Goal: Navigation & Orientation: Find specific page/section

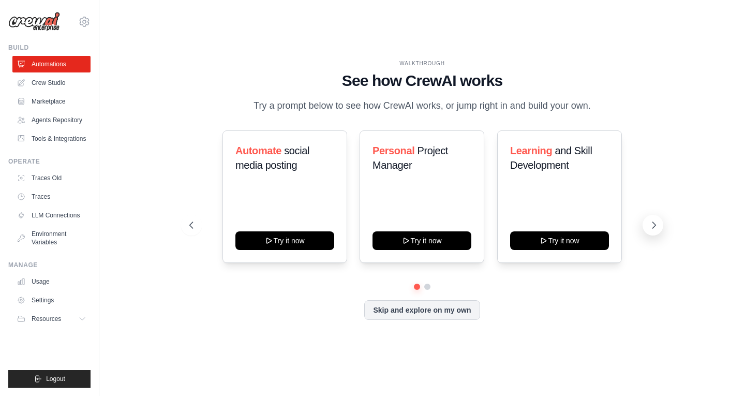
click at [649, 230] on icon at bounding box center [654, 225] width 10 height 10
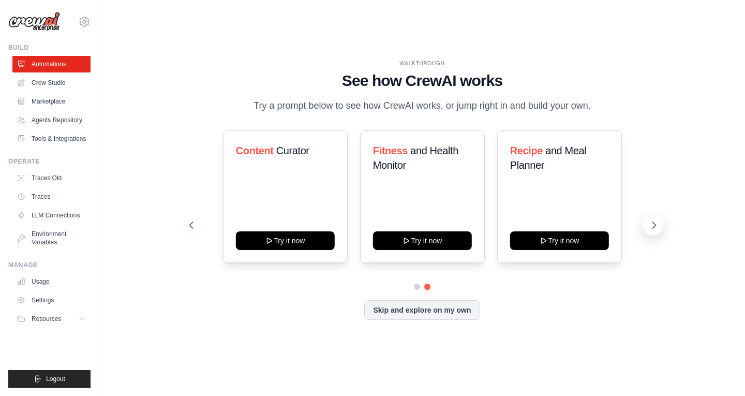
click at [649, 230] on icon at bounding box center [654, 225] width 10 height 10
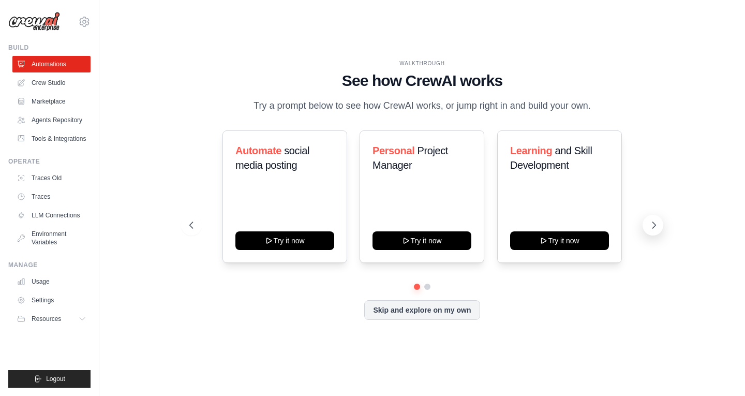
click at [649, 230] on icon at bounding box center [654, 225] width 10 height 10
click at [189, 228] on icon at bounding box center [190, 225] width 3 height 6
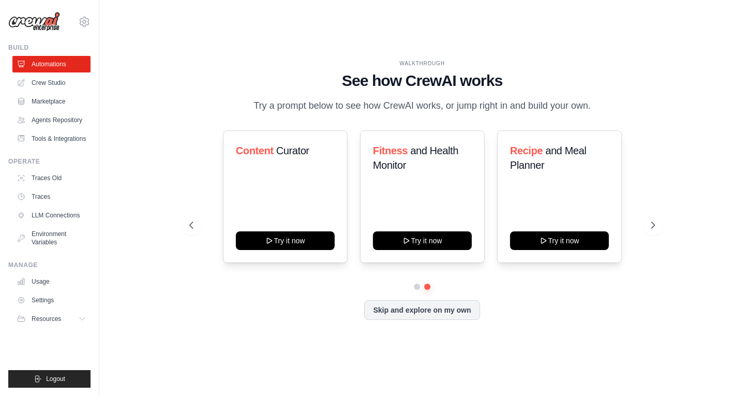
click at [194, 213] on div "Content Curator Try it now Fitness and Health Monitor Try it now Recipe and Mea…" at bounding box center [421, 196] width 465 height 133
click at [192, 228] on icon at bounding box center [190, 225] width 3 height 6
click at [43, 137] on link "Tools & Integrations" at bounding box center [52, 138] width 78 height 17
